Goal: Feedback & Contribution: Submit feedback/report problem

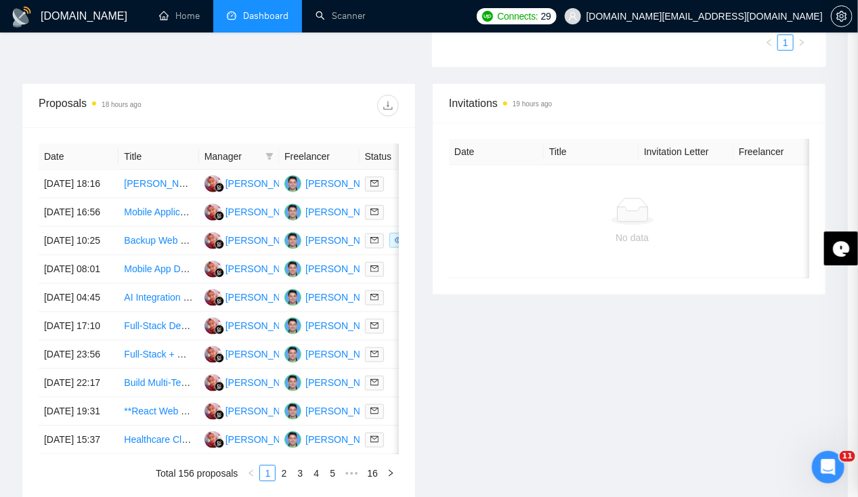
scroll to position [450, 0]
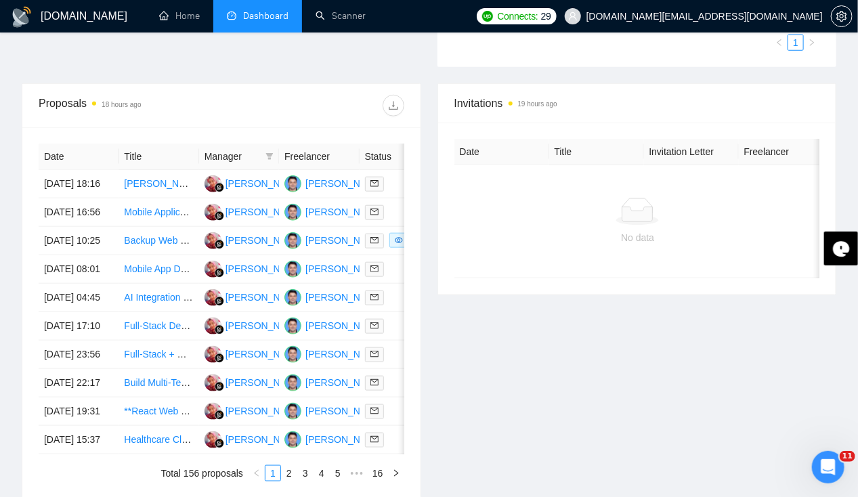
click at [58, 18] on h1 "[DOMAIN_NAME]" at bounding box center [84, 16] width 87 height 33
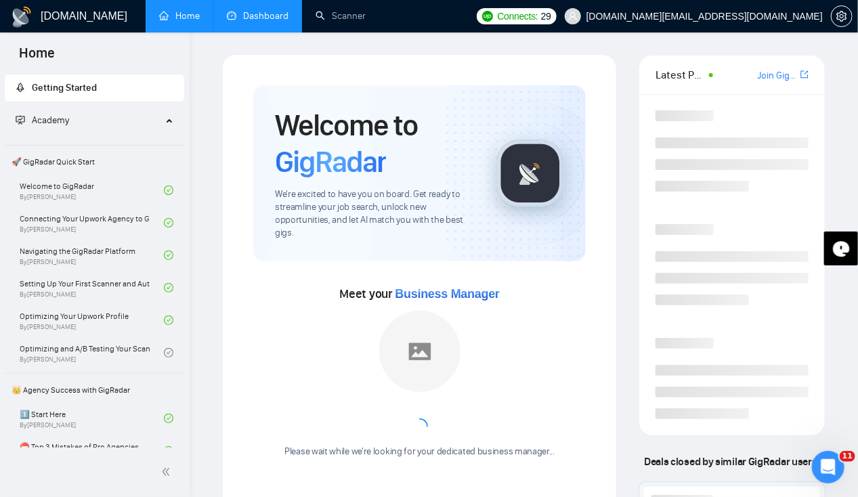
click at [266, 22] on link "Dashboard" at bounding box center [258, 16] width 62 height 12
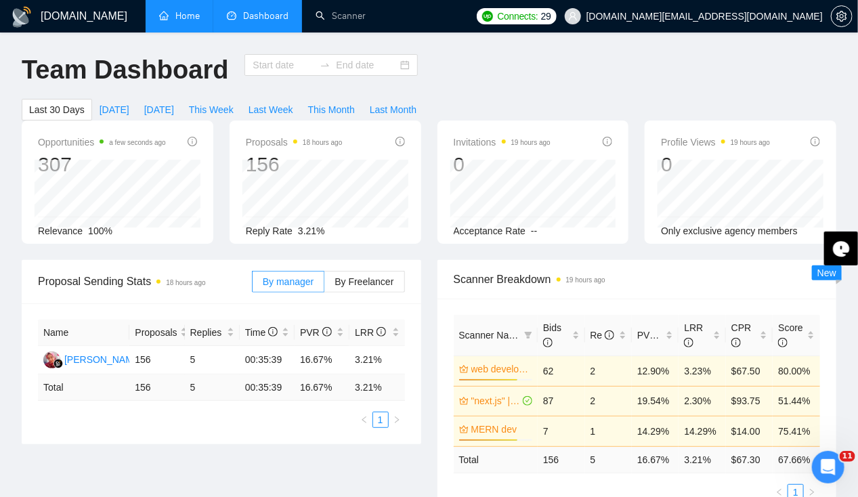
type input "[DATE]"
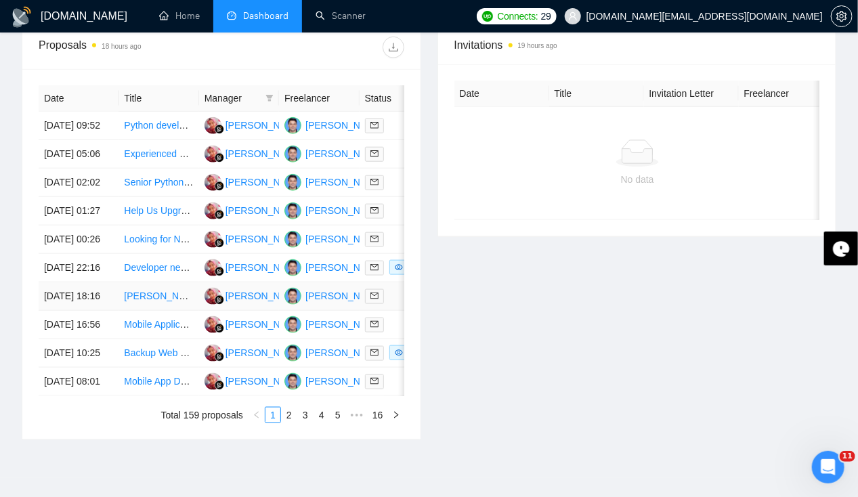
scroll to position [509, 0]
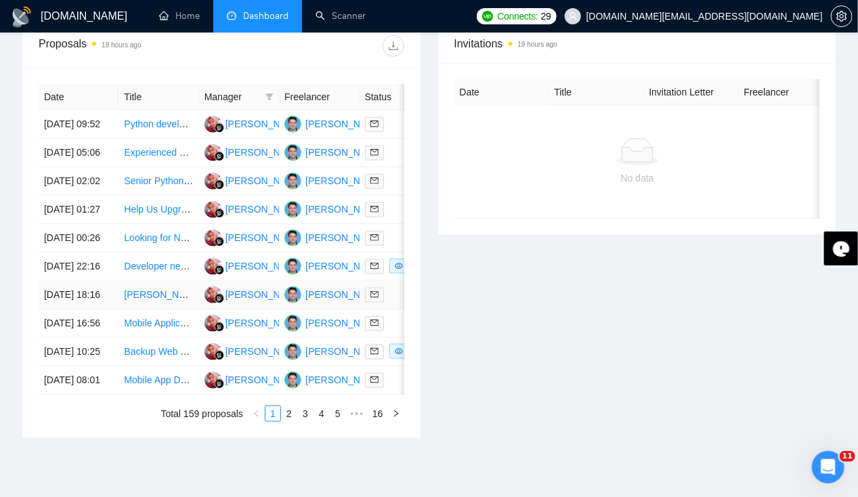
click at [64, 310] on td "[DATE] 18:16" at bounding box center [79, 295] width 80 height 28
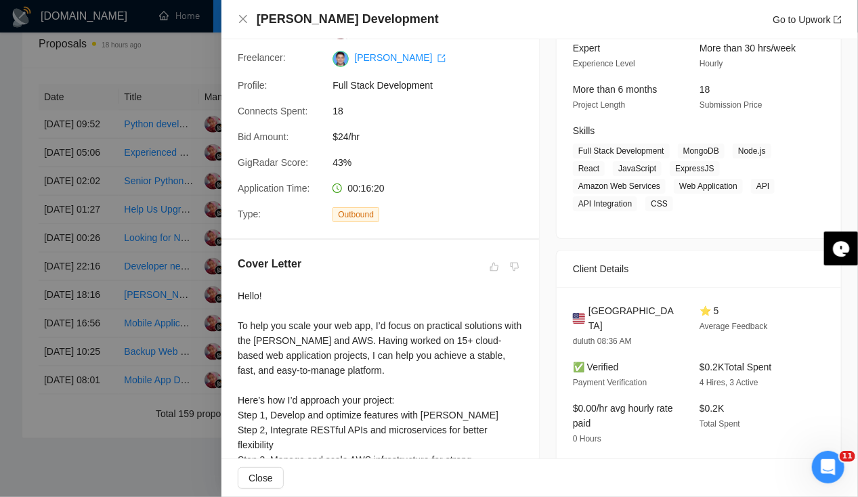
scroll to position [0, 0]
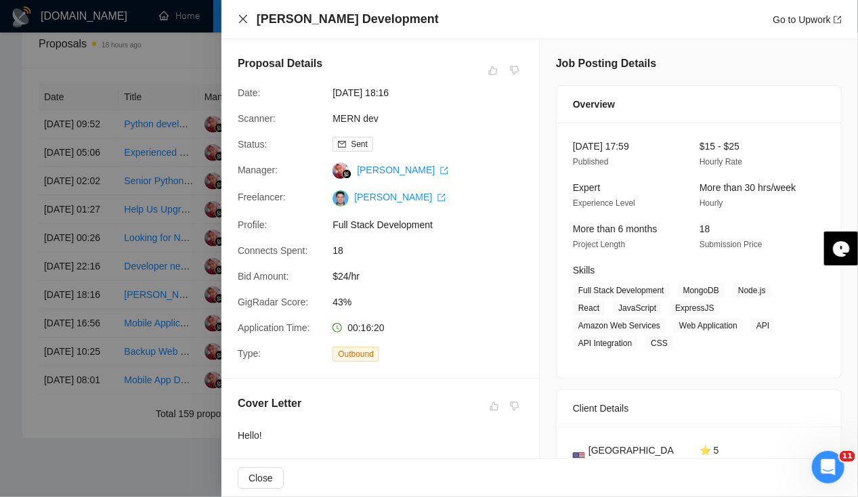
click at [239, 23] on icon "close" at bounding box center [243, 19] width 8 height 8
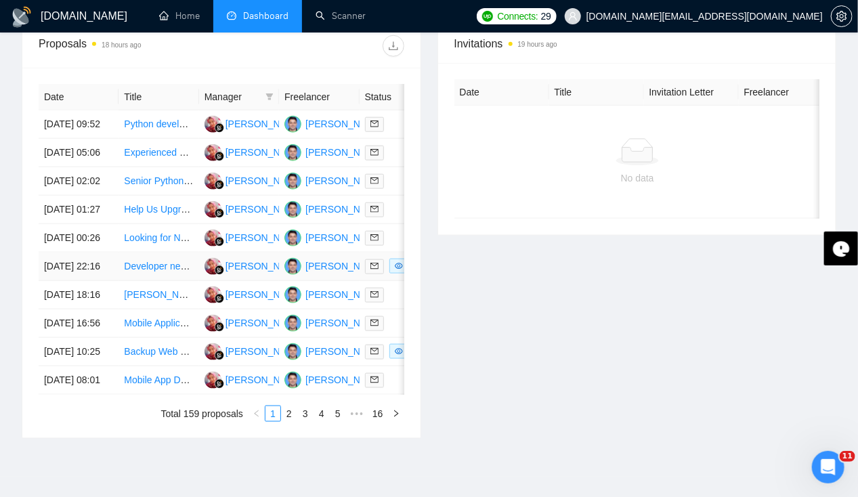
click at [56, 281] on td "[DATE] 22:16" at bounding box center [79, 267] width 80 height 28
click at [74, 281] on td "[DATE] 22:16" at bounding box center [79, 267] width 80 height 28
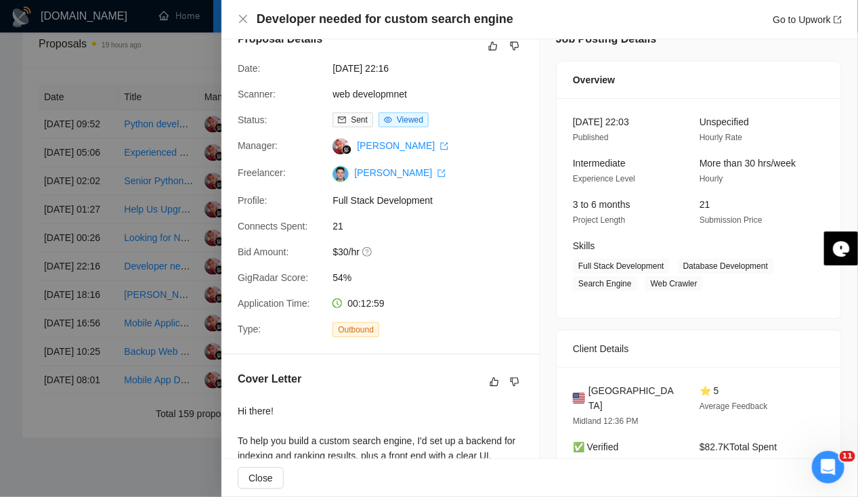
scroll to position [17, 0]
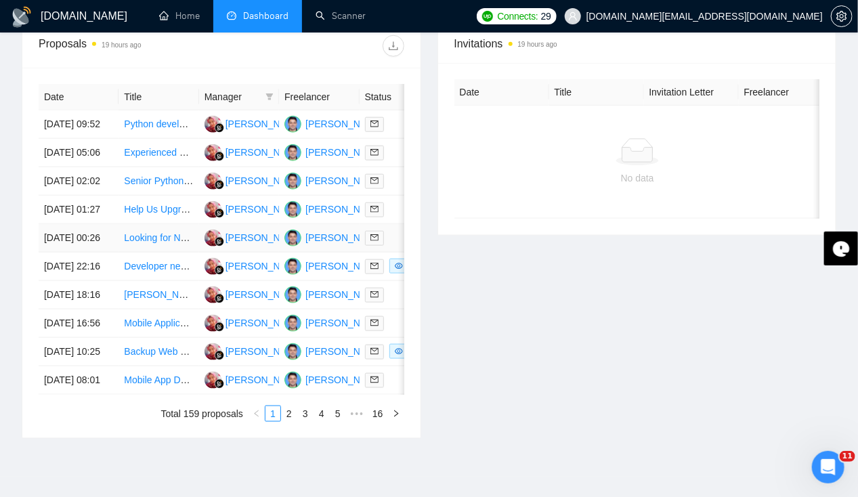
click at [74, 253] on td "[DATE] 00:26" at bounding box center [79, 238] width 80 height 28
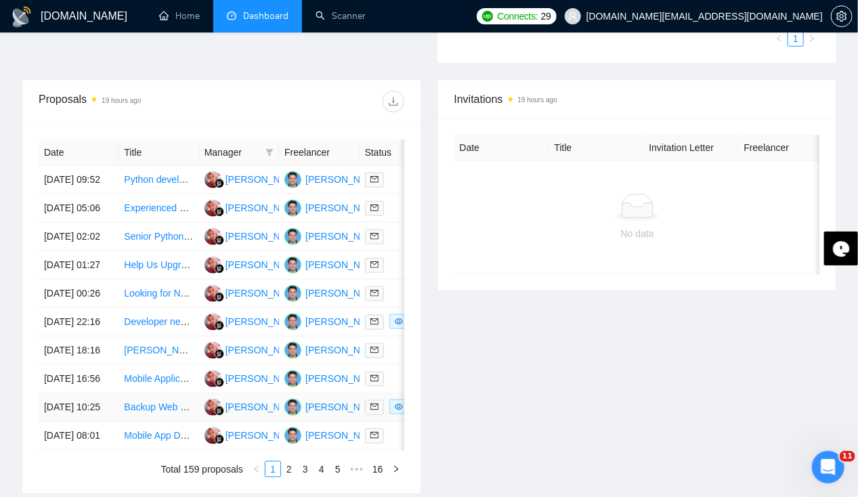
scroll to position [424, 0]
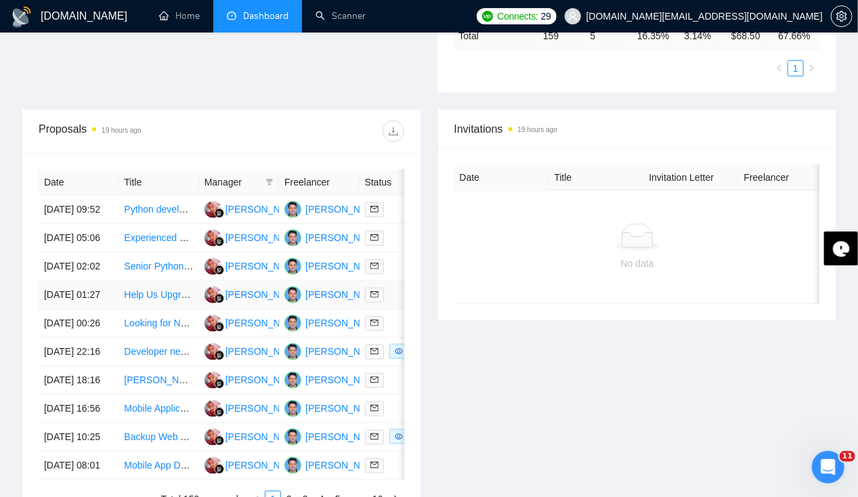
click at [79, 310] on td "[DATE] 01:27" at bounding box center [79, 295] width 80 height 28
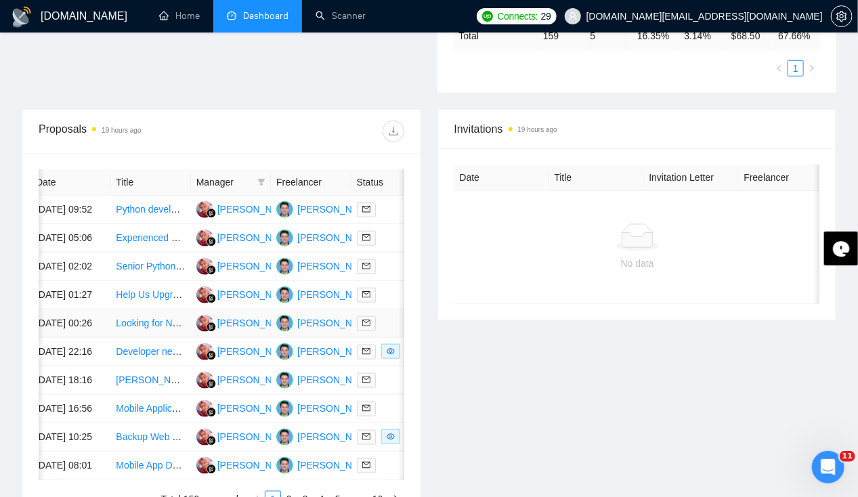
click at [77, 338] on td "[DATE] 00:26" at bounding box center [70, 324] width 80 height 28
click at [72, 308] on td "[DATE] 01:27" at bounding box center [70, 295] width 80 height 28
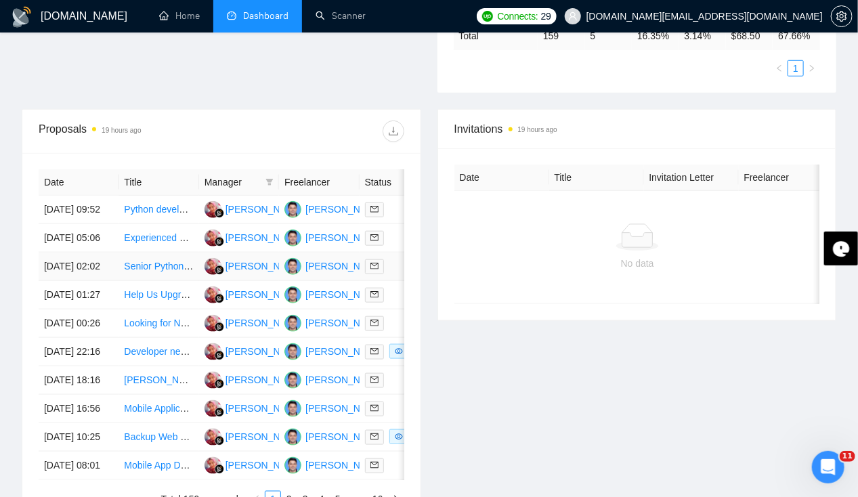
click at [85, 281] on td "[DATE] 02:02" at bounding box center [79, 267] width 80 height 28
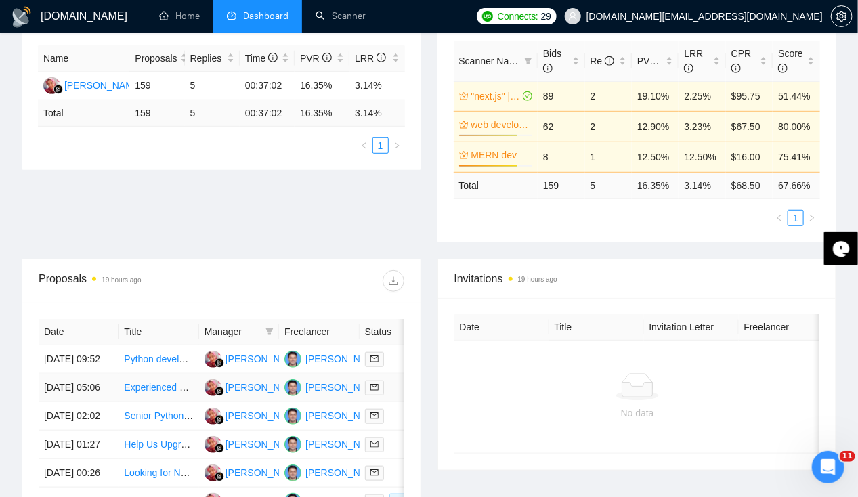
click at [66, 379] on td "[DATE] 05:06" at bounding box center [79, 388] width 80 height 28
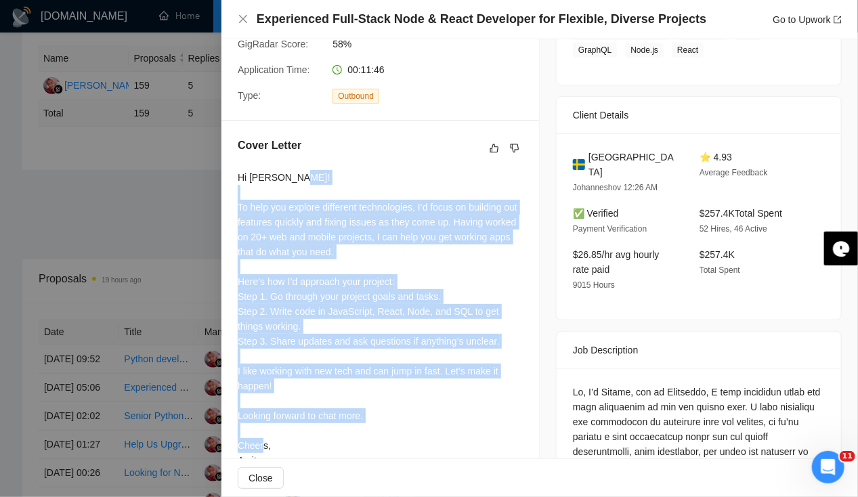
scroll to position [346, 0]
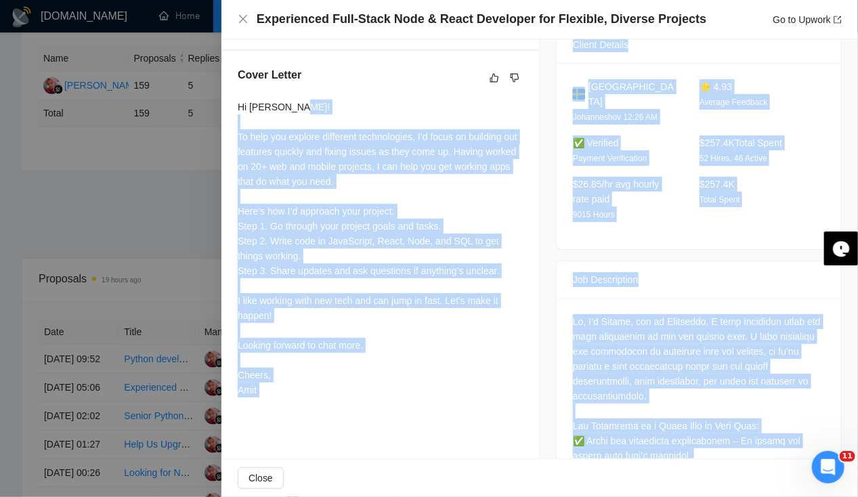
drag, startPoint x: 236, startPoint y: 202, endPoint x: 377, endPoint y: 468, distance: 301.5
click at [377, 468] on div "Experienced Full-Stack Node & React Developer for Flexible, Diverse Projects Go…" at bounding box center [540, 248] width 637 height 497
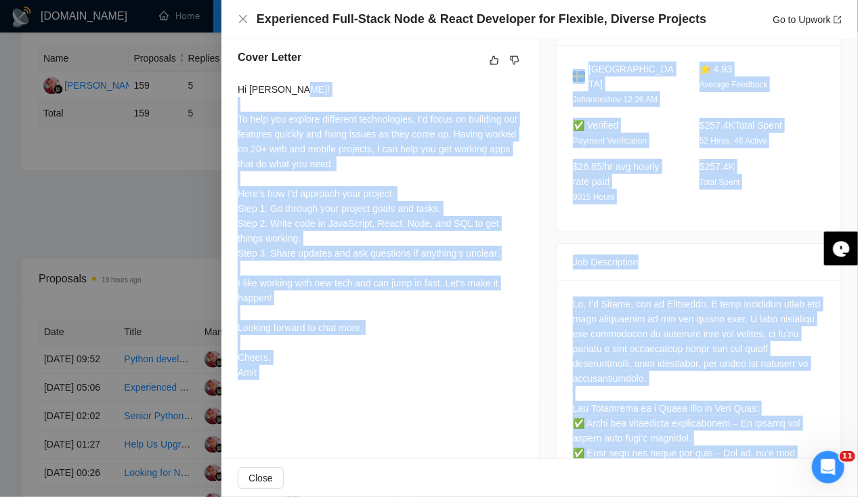
drag, startPoint x: 377, startPoint y: 468, endPoint x: 285, endPoint y: 389, distance: 121.5
click at [285, 389] on div "Cover Letter Hi [PERSON_NAME]! To help you explore different technologies, I’d …" at bounding box center [381, 217] width 318 height 369
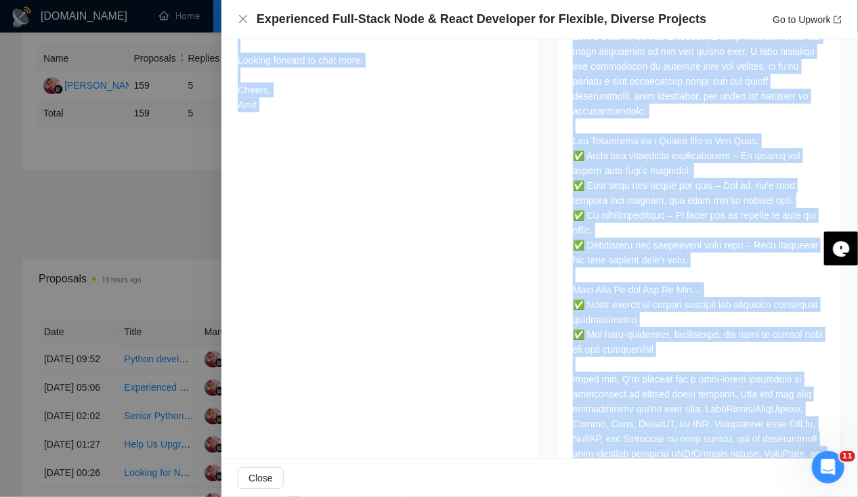
scroll to position [615, 0]
click at [558, 341] on div at bounding box center [699, 359] width 285 height 694
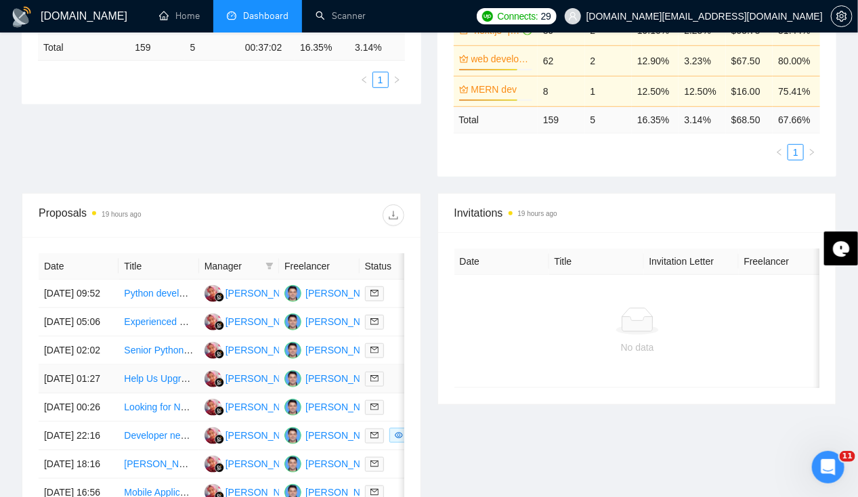
scroll to position [342, 0]
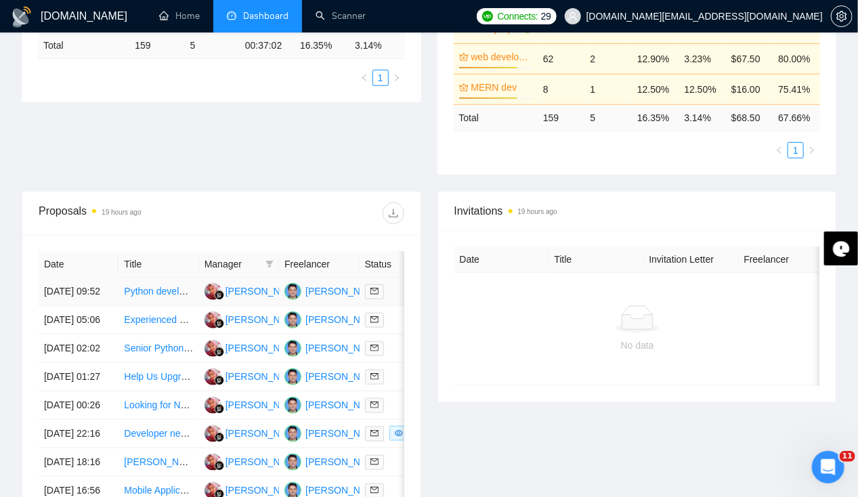
click at [63, 278] on td "[DATE] 09:52" at bounding box center [79, 292] width 80 height 28
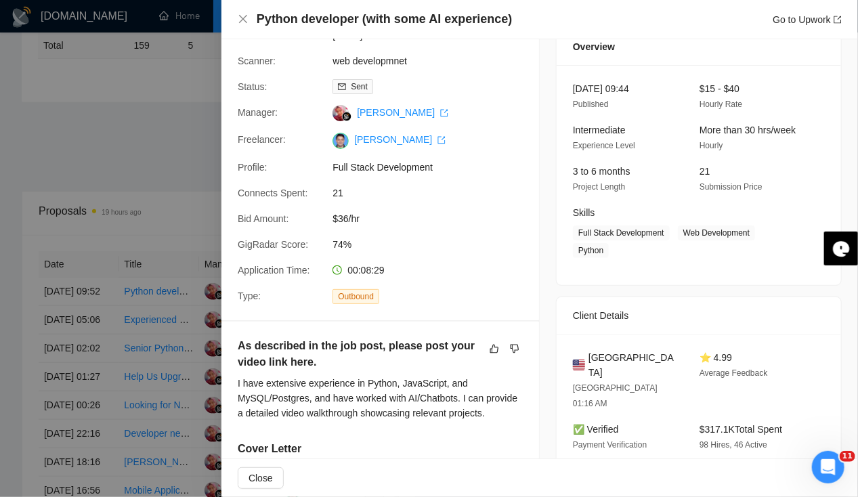
scroll to position [0, 0]
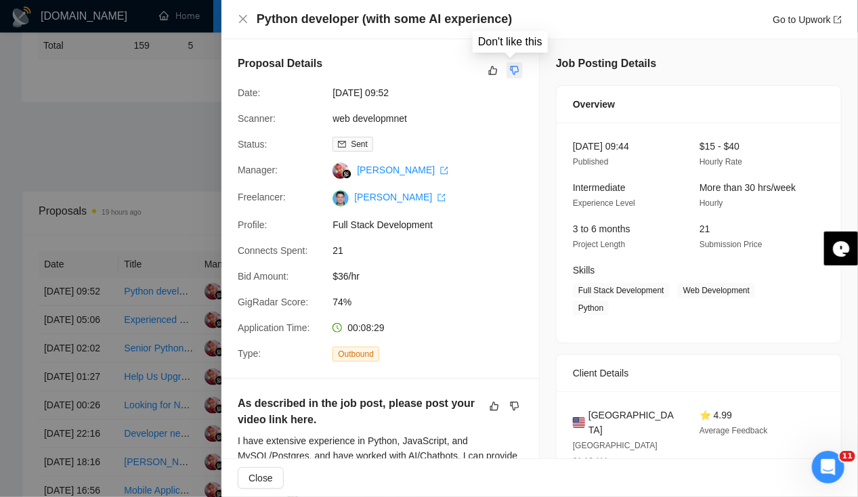
click at [510, 66] on icon "dislike" at bounding box center [514, 70] width 9 height 11
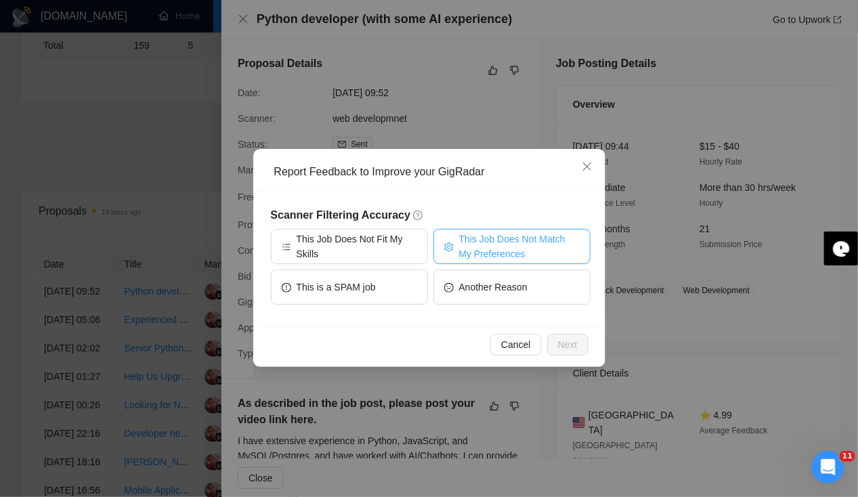
click at [491, 249] on span "This Job Does Not Match My Preferences" at bounding box center [519, 247] width 121 height 30
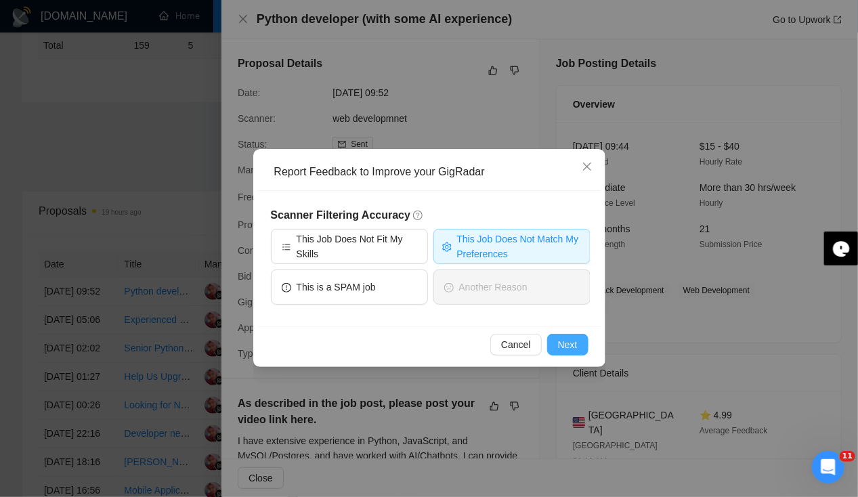
click at [568, 339] on span "Next" at bounding box center [568, 344] width 20 height 15
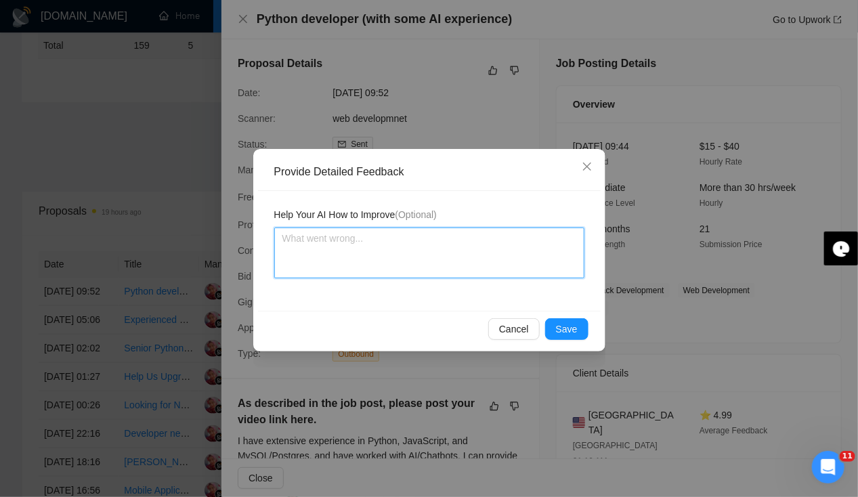
click at [377, 250] on textarea at bounding box center [429, 253] width 310 height 51
type textarea "O"
type textarea "On"
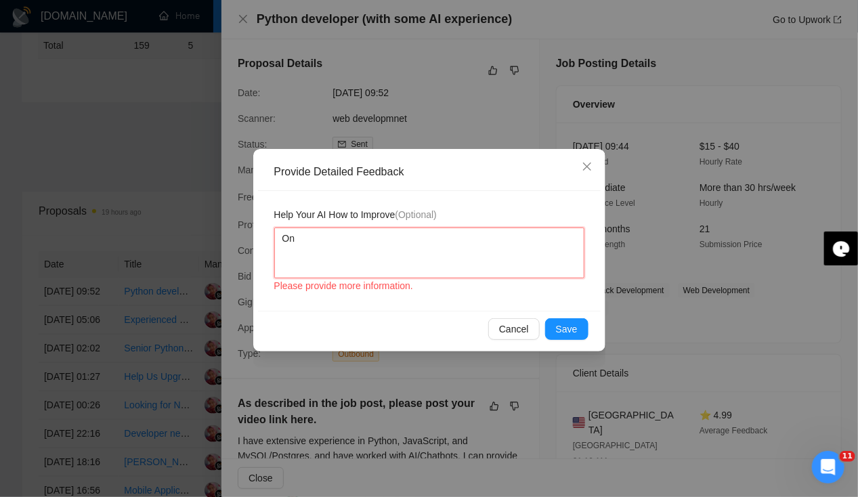
type textarea "One"
type textarea "One i"
type textarea "One it"
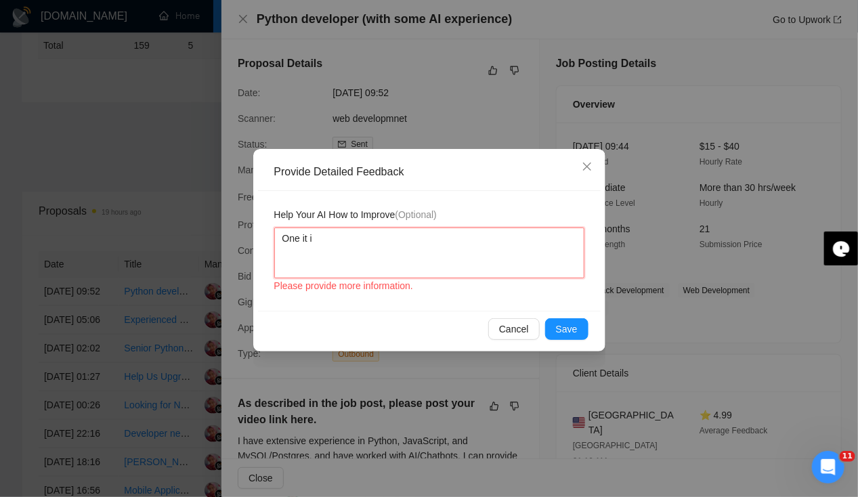
type textarea "One it is"
type textarea "One it is u"
type textarea "One it is us"
type textarea "One it is usi"
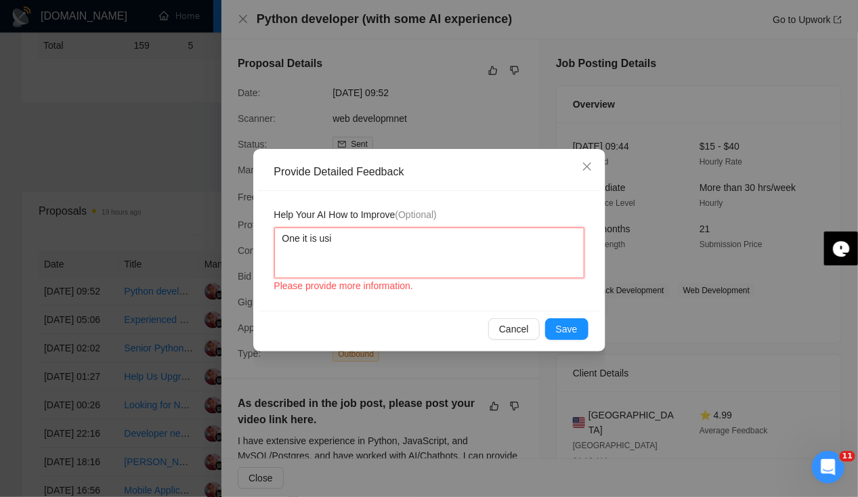
type textarea "One it is usin"
type textarea "One it is using"
type textarea "One it is using p"
type textarea "One it is using py"
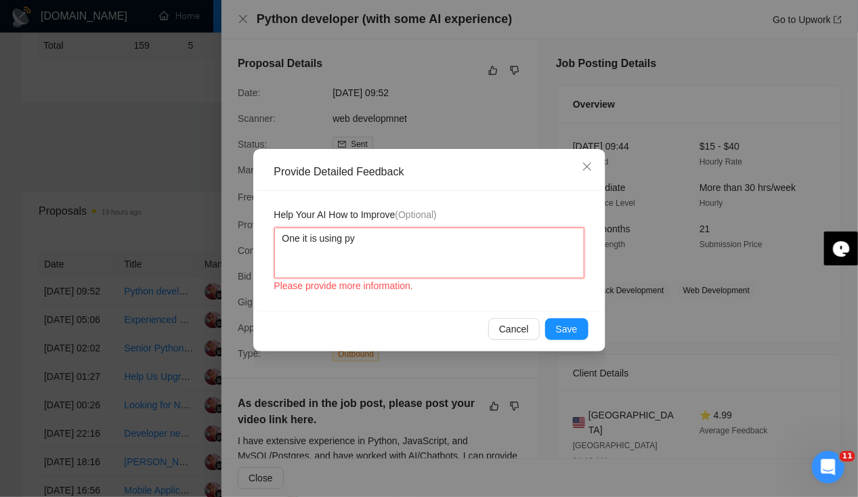
type textarea "One it is using pyt"
type textarea "One it is using pytho"
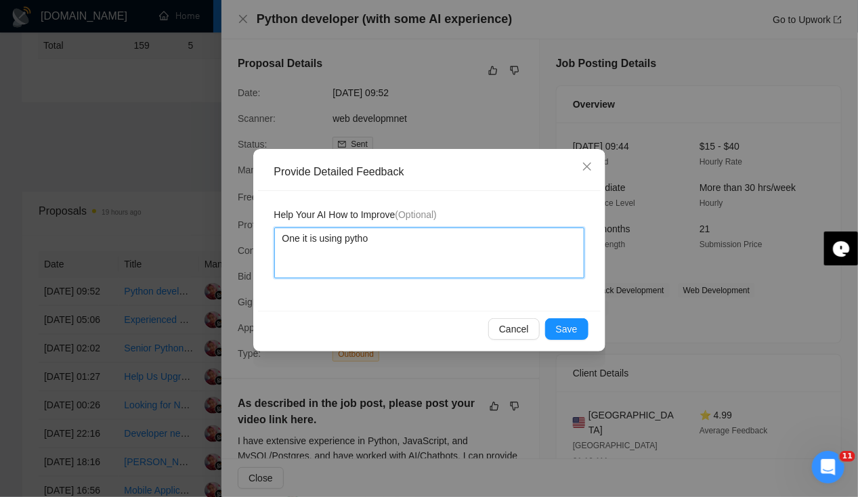
type textarea "One it is using python"
type textarea "One it is using python w"
type textarea "One it is using python wh"
type textarea "One it is using python whi"
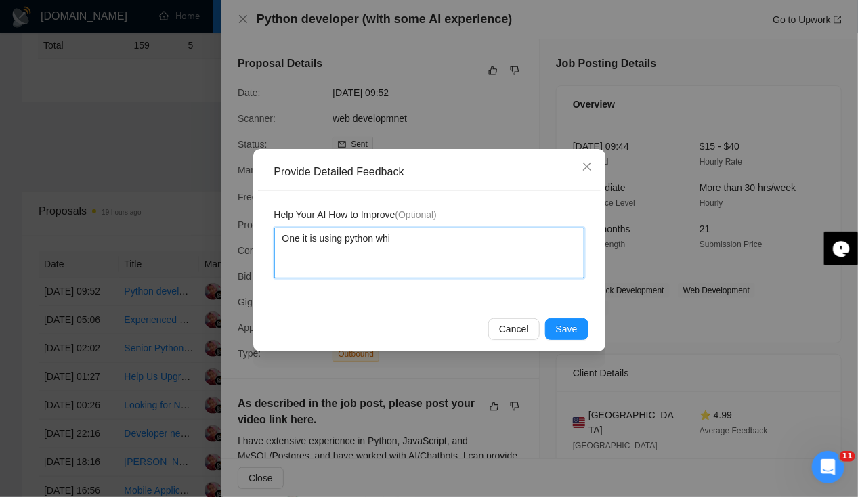
type textarea "One it is using python whic"
type textarea "One it is using python which"
type textarea "One it is using python which w"
type textarea "One it is using python which we"
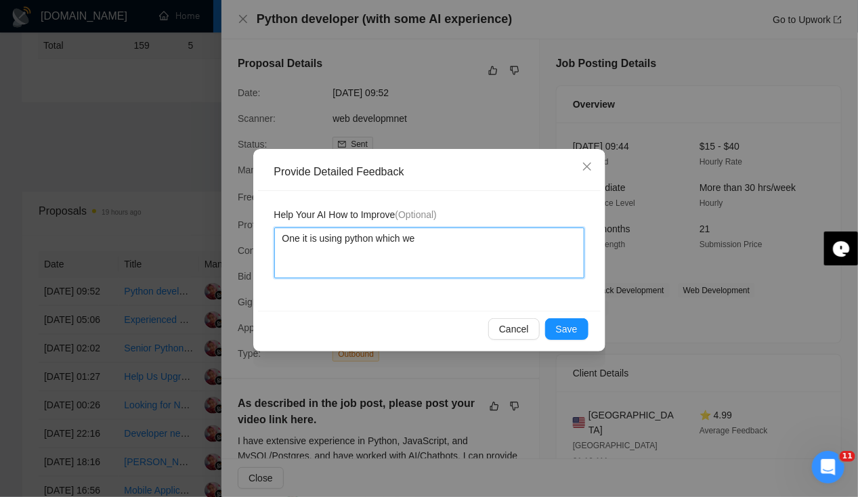
type textarea "One it is using python which we"
type textarea "One it is using python which we s"
type textarea "One it is using python which we sh"
type textarea "One it is using python which we sho"
type textarea "One it is using python which we shou"
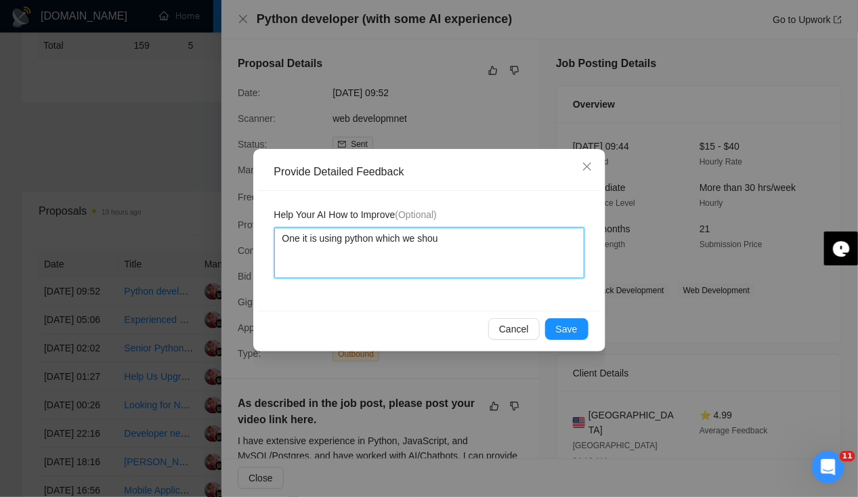
type textarea "One it is using python which we shoul"
type textarea "One it is using python which we should"
type textarea "One it is using python which we should a"
type textarea "One it is using python which we should av"
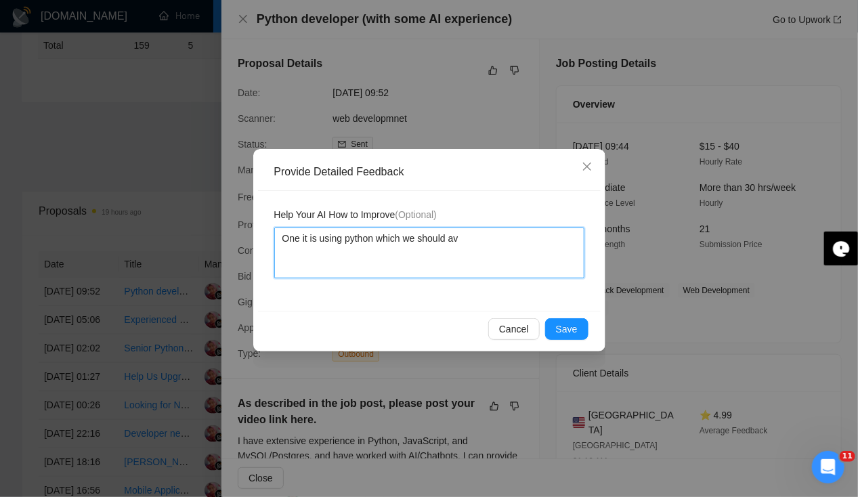
type textarea "One it is using python which we should ava"
type textarea "One it is using python which we should aval"
type textarea "One it is using python which we should avalid"
type textarea "One it is using python which we should avali"
type textarea "One it is using python which we should aval"
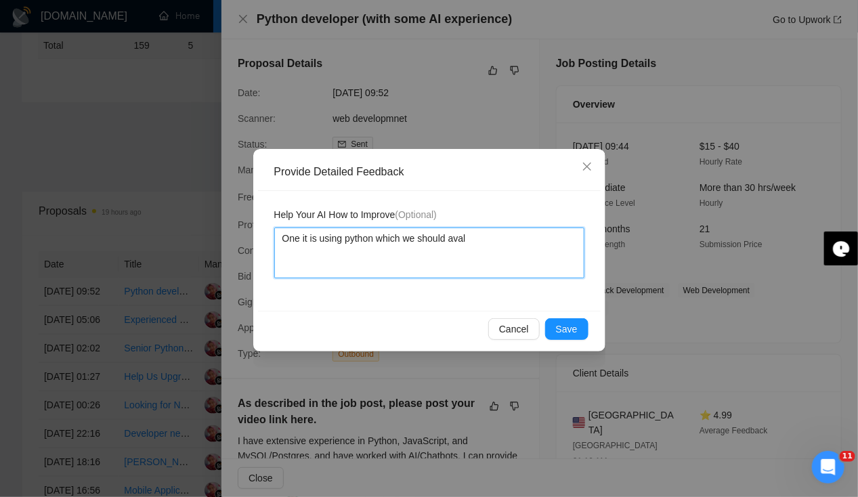
type textarea "One it is using python which we should ava"
type textarea "One it is using python which we should av"
type textarea "One it is using python which we should avo"
type textarea "One it is using python which we should avoi"
type textarea "One it is using python which we should avoid"
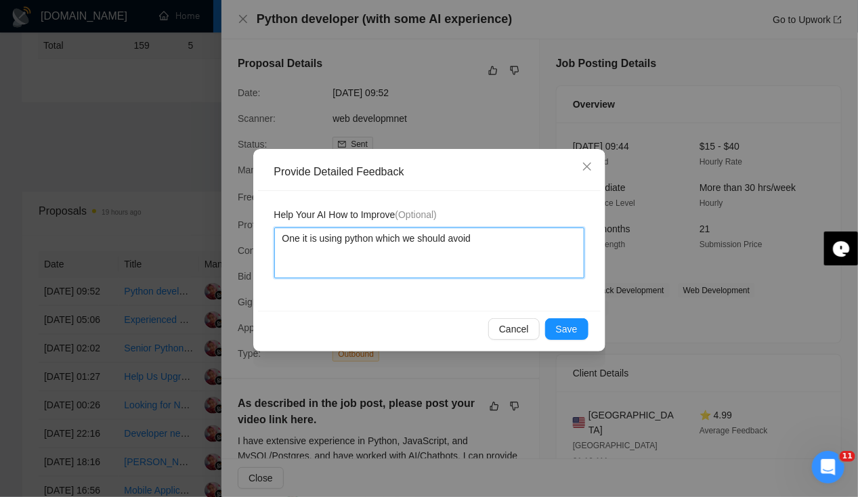
type textarea "One it is using python which we should avoid."
type textarea "One it is using python which we should avoid. S"
type textarea "One it is using python which we should avoid. Sec"
type textarea "One it is using python which we should avoid. Seco"
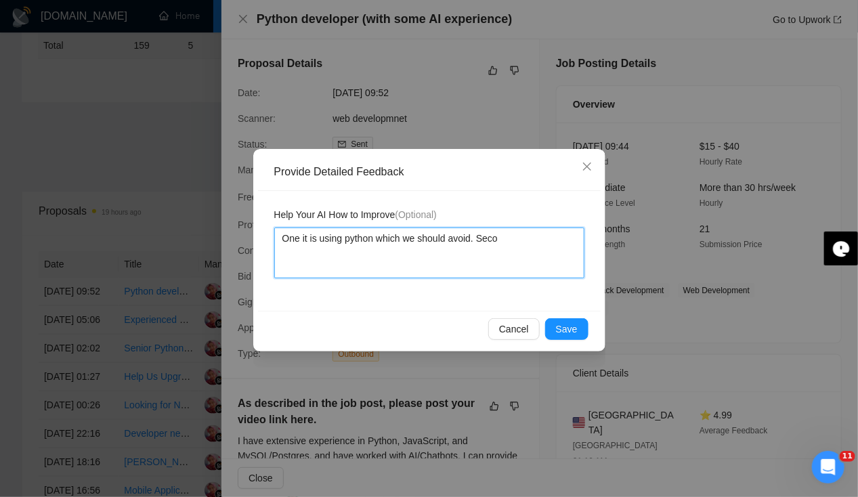
type textarea "One it is using python which we should avoid. [GEOGRAPHIC_DATA]"
type textarea "One it is using python which we should avoid. Second"
type textarea "One it is using python which we should avoid. Secondl"
type textarea "One it is using python which we should avoid. Secondly"
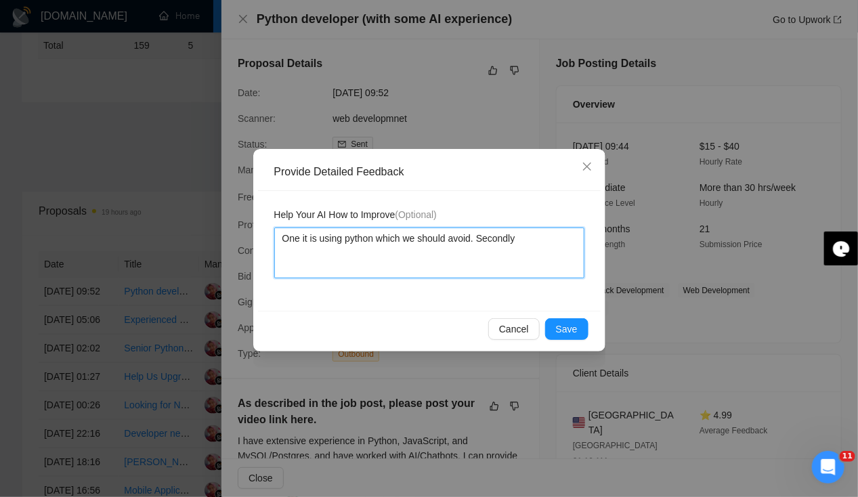
type textarea "One it is using python which we should avoid. Secondly t"
type textarea "One it is using python which we should avoid. Secondly the"
type textarea "One it is using python which we should avoid. Secondly they"
type textarea "One it is using python which we should avoid. Secondly they a"
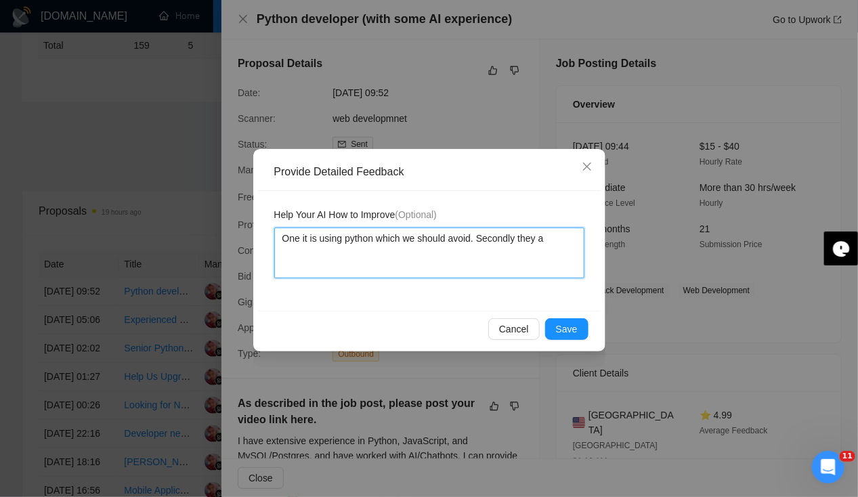
type textarea "One it is using python which we should avoid. Secondly they as"
type textarea "One it is using python which we should avoid. Secondly they ask"
type textarea "One it is using python which we should avoid. Secondly they aske"
type textarea "One it is using python which we should avoid. Secondly they asked"
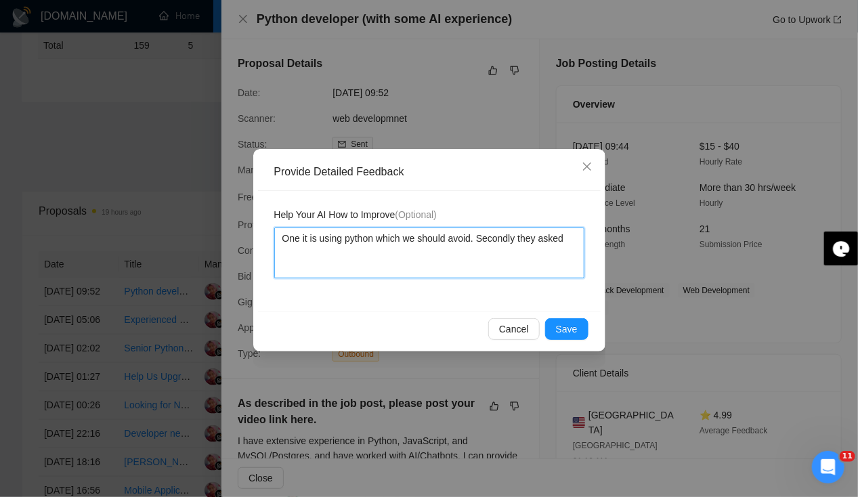
type textarea "One it is using python which we should avoid. Secondly they asked f"
type textarea "One it is using python which we should avoid. Secondly they asked fo"
type textarea "One it is using python which we should avoid. Secondly they asked for"
type textarea "One it is using python which we should avoid. Secondly they asked for s"
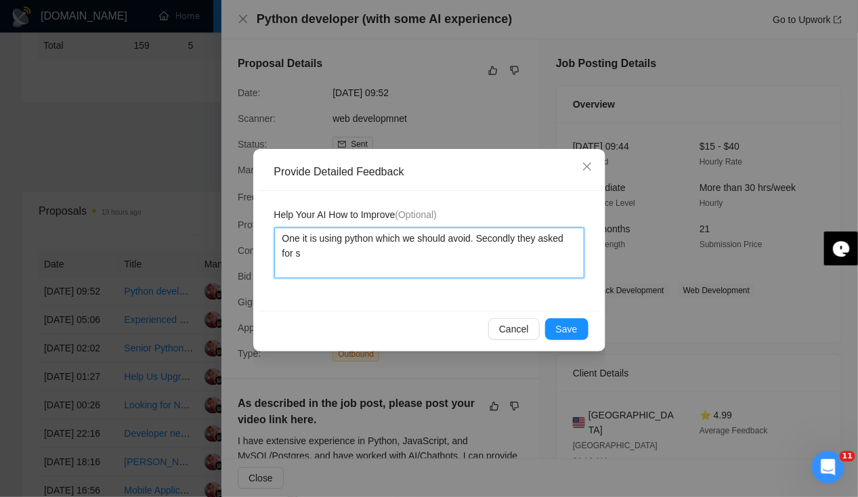
type textarea "One it is using python which we should avoid. Secondly they asked for sh"
type textarea "One it is using python which we should avoid. Secondly they asked for sha"
type textarea "One it is using python which we should avoid. Secondly they asked for shar"
type textarea "One it is using python which we should avoid. Secondly they asked for share"
type textarea "One it is using python which we should avoid. Secondly they asked for shared"
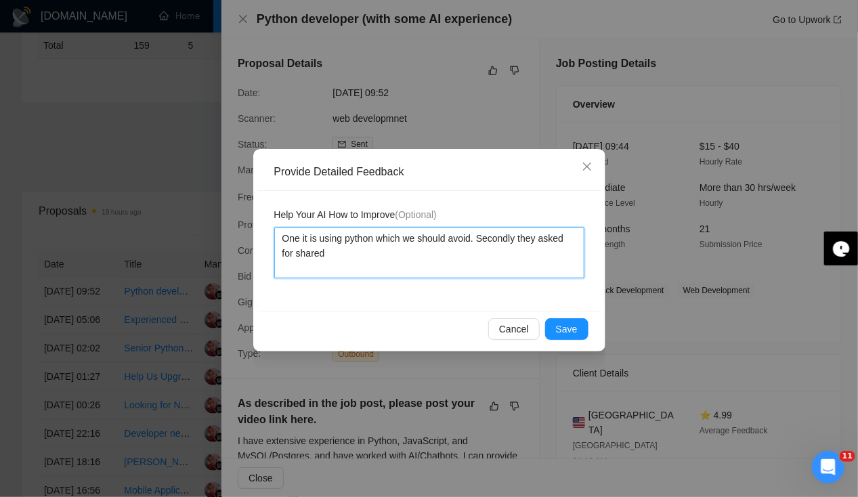
type textarea "One it is using python which we should avoid. Secondly they asked for share"
type textarea "One it is using python which we should avoid. Secondly they asked for shar"
type textarea "One it is using python which we should avoid. Secondly they asked for [PERSON_N…"
type textarea "One it is using python which we should avoid. Secondly they asked for sharing"
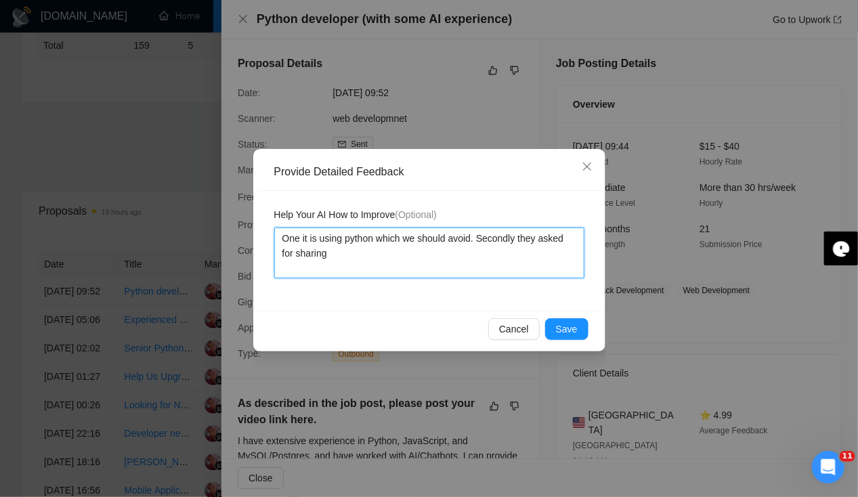
type textarea "One it is using python which we should avoid. Secondly they asked for sharing a"
type textarea "One it is using python which we should avoid. Secondly they asked for sharing a…"
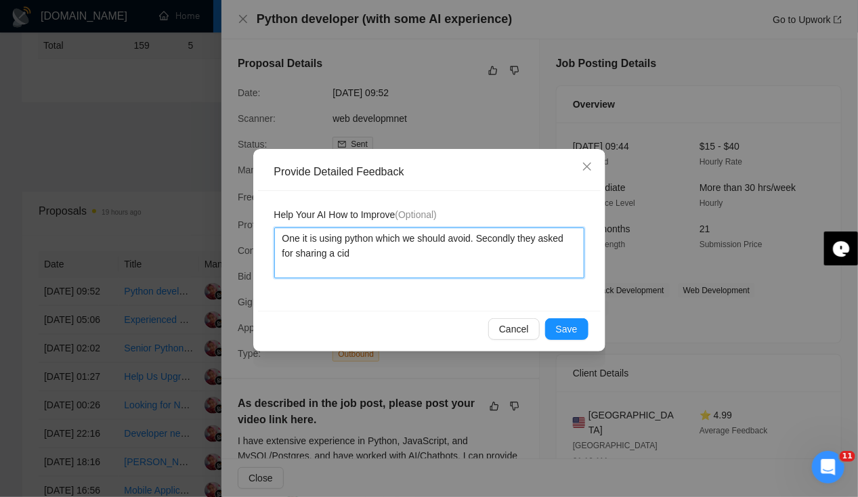
type textarea "One it is using python which we should avoid. Secondly they asked for sharing a…"
type textarea "One it is using python which we should avoid. Secondly they asked for sharing a"
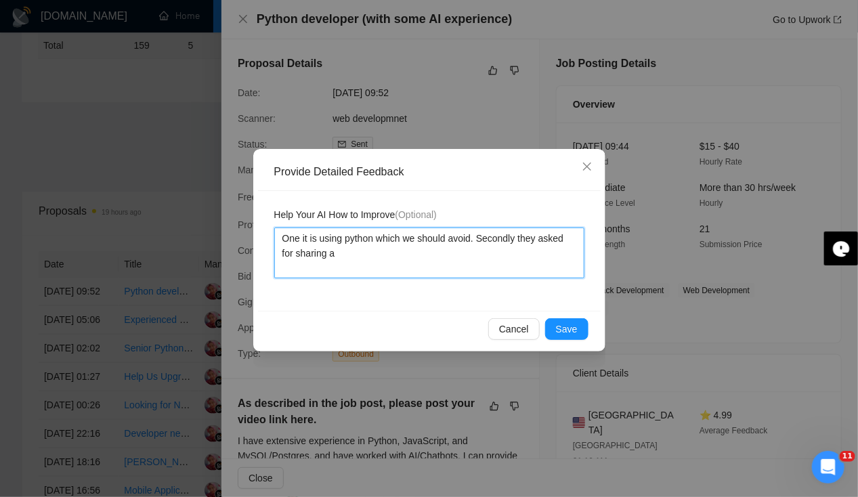
type textarea "One it is using python which we should avoid. Secondly they asked for sharing a…"
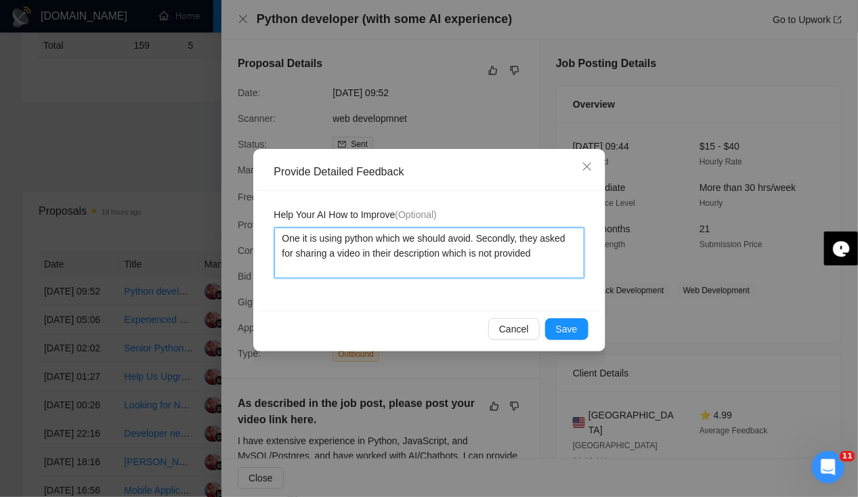
click at [548, 253] on textarea "One it is using python which we should avoid. Secondly, they asked for sharing …" at bounding box center [429, 253] width 310 height 51
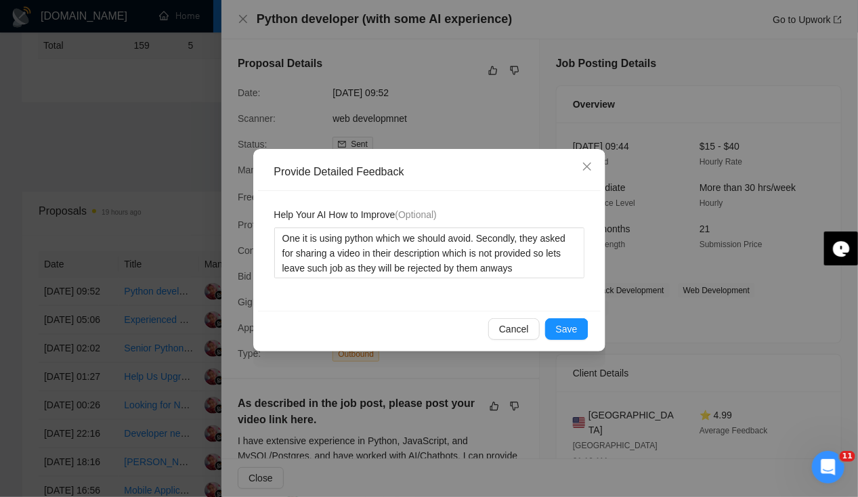
click at [589, 327] on div "Cancel Save" at bounding box center [429, 329] width 343 height 36
click at [576, 330] on span "Save" at bounding box center [567, 329] width 22 height 15
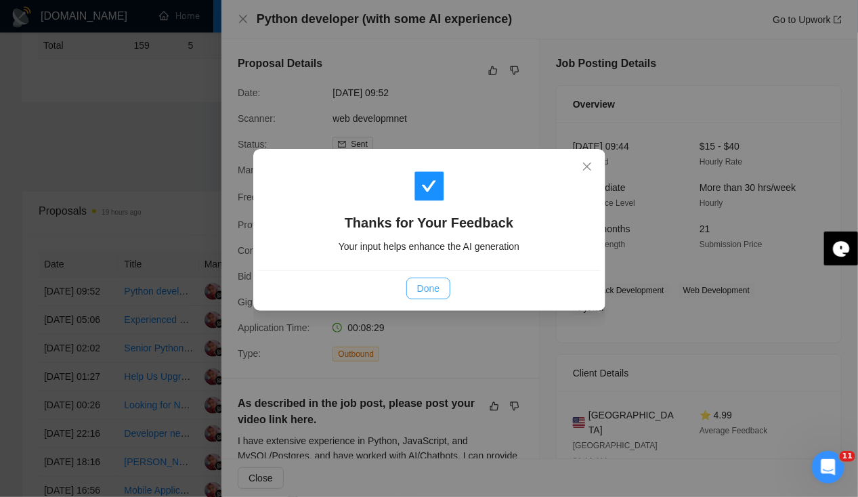
click at [440, 286] on span "Done" at bounding box center [428, 288] width 22 height 15
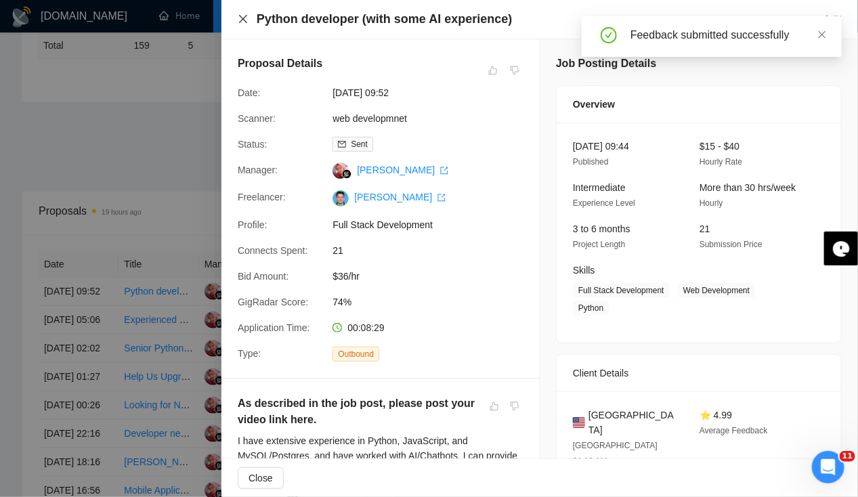
click at [239, 22] on icon "close" at bounding box center [243, 19] width 11 height 11
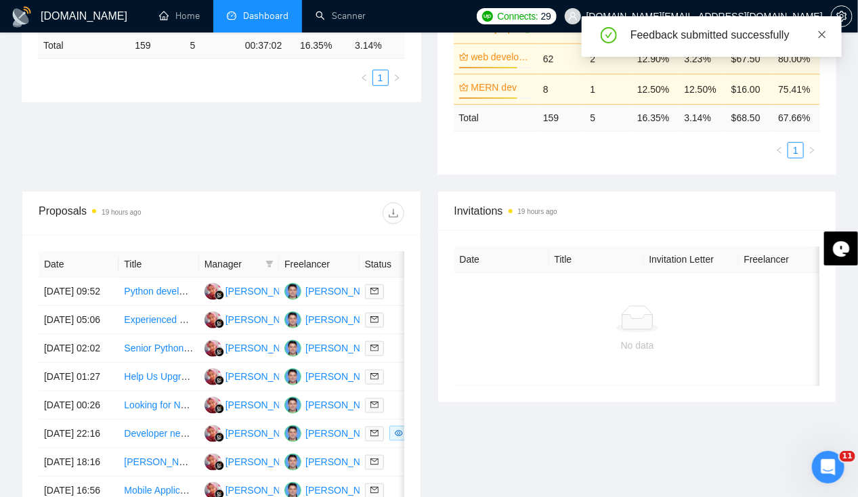
click at [824, 35] on icon "close" at bounding box center [822, 34] width 9 height 9
